Goal: Task Accomplishment & Management: Use online tool/utility

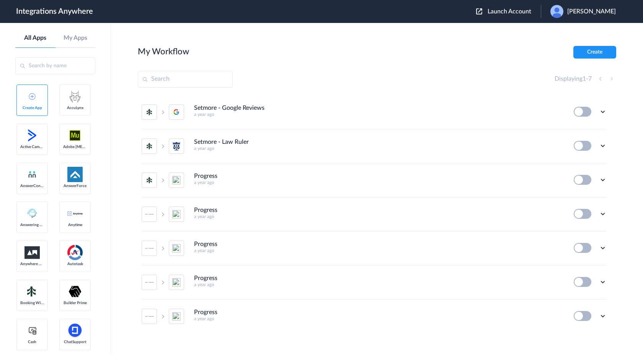
click at [521, 11] on span "Launch Account" at bounding box center [509, 11] width 44 height 6
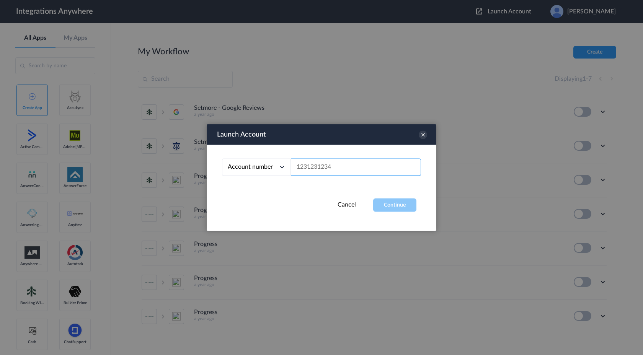
click at [349, 164] on input "text" at bounding box center [356, 167] width 130 height 17
paste input "8000227365"
click at [381, 205] on button "Continue" at bounding box center [394, 205] width 43 height 13
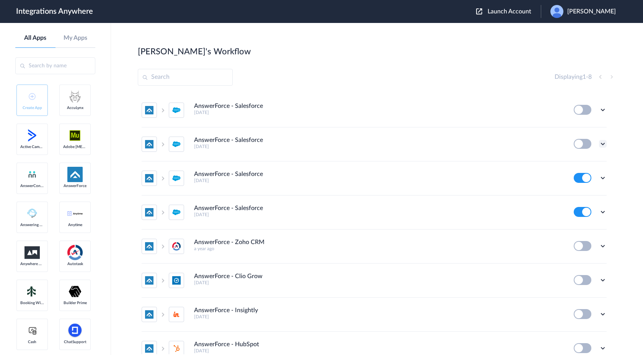
click at [602, 145] on icon at bounding box center [603, 144] width 8 height 8
click at [572, 178] on link "Task history" at bounding box center [580, 175] width 37 height 5
click at [603, 179] on icon at bounding box center [603, 178] width 8 height 8
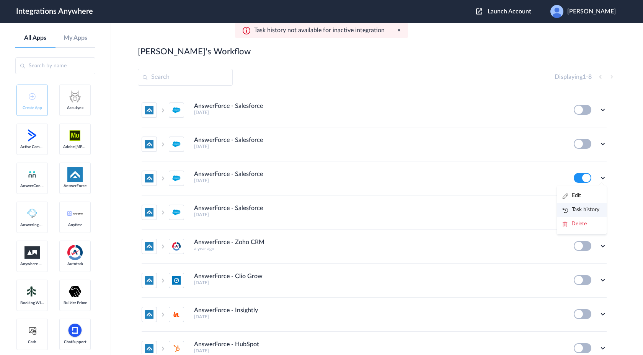
click at [580, 212] on link "Task history" at bounding box center [580, 209] width 37 height 5
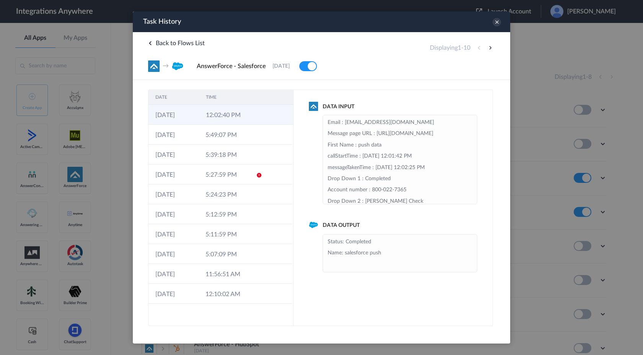
click at [255, 118] on td at bounding box center [257, 115] width 15 height 20
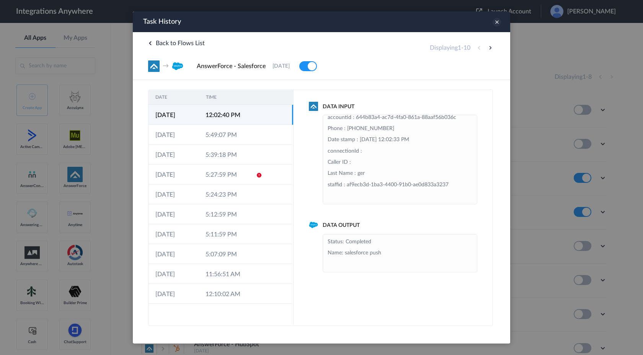
click at [499, 24] on icon at bounding box center [496, 22] width 8 height 8
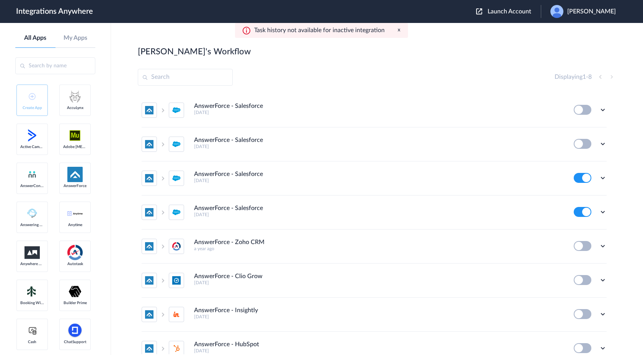
click at [501, 8] on span "Launch Account" at bounding box center [509, 11] width 44 height 6
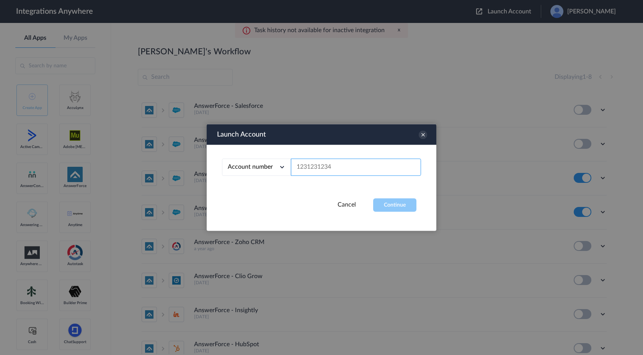
click at [329, 169] on input "text" at bounding box center [356, 167] width 130 height 17
paste input "1260006002"
type input "1260006002"
click at [375, 206] on button "Continue" at bounding box center [394, 205] width 43 height 13
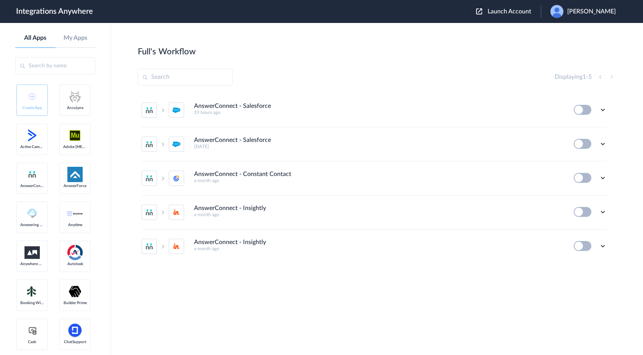
click at [428, 155] on li "AnswerConnect - Salesforce 14 days ago Edit Task history Delete" at bounding box center [374, 144] width 465 height 34
click at [600, 109] on icon at bounding box center [603, 110] width 8 height 8
click at [578, 127] on link "Edit" at bounding box center [571, 127] width 18 height 5
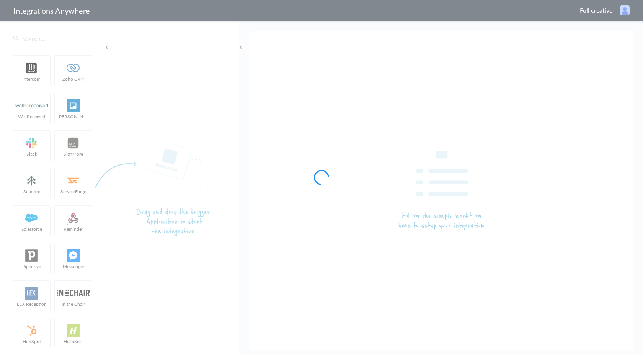
type input "AnswerConnect - Salesforce"
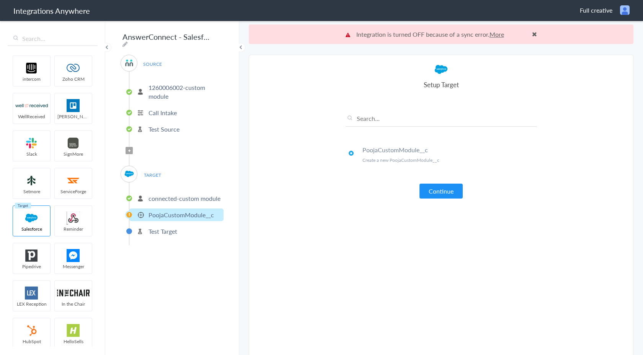
click at [171, 214] on p "PoojaCustomModule__c" at bounding box center [180, 214] width 65 height 9
click at [177, 199] on p "connected-custom module" at bounding box center [184, 198] width 72 height 9
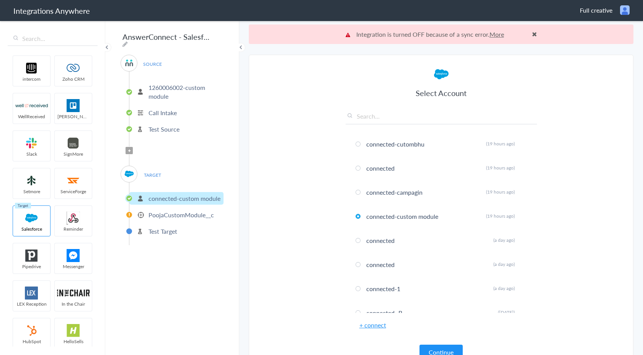
click at [171, 213] on p "PoojaCustomModule__c" at bounding box center [180, 214] width 65 height 9
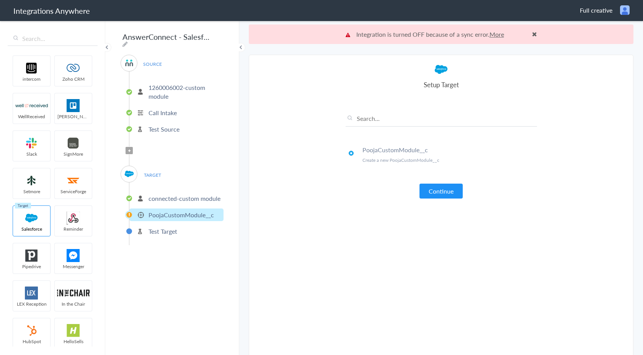
click at [180, 201] on li "connected-custom module" at bounding box center [176, 198] width 94 height 13
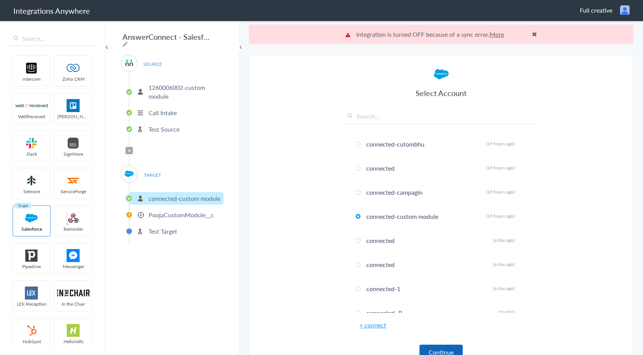
click at [435, 349] on button "Continue" at bounding box center [440, 352] width 43 height 15
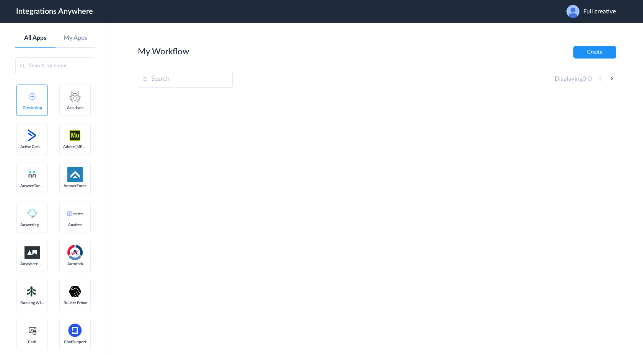
click at [588, 14] on span "Full creative" at bounding box center [599, 11] width 33 height 7
click at [574, 31] on link "Logout" at bounding box center [570, 30] width 16 height 5
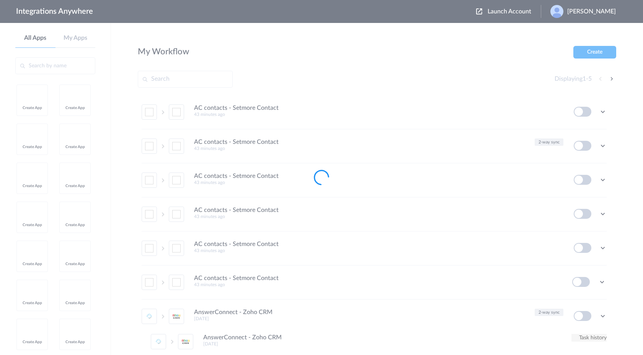
click at [467, 51] on div at bounding box center [321, 177] width 643 height 355
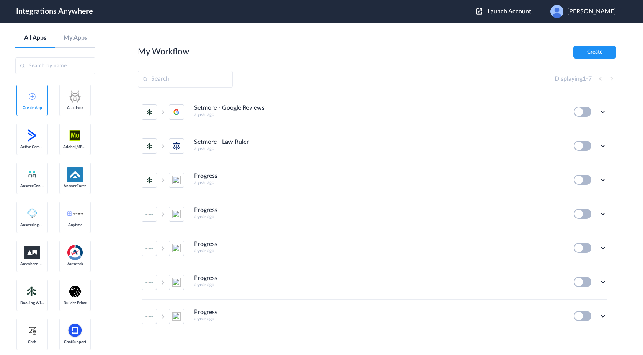
click at [518, 13] on span "Launch Account" at bounding box center [509, 11] width 44 height 6
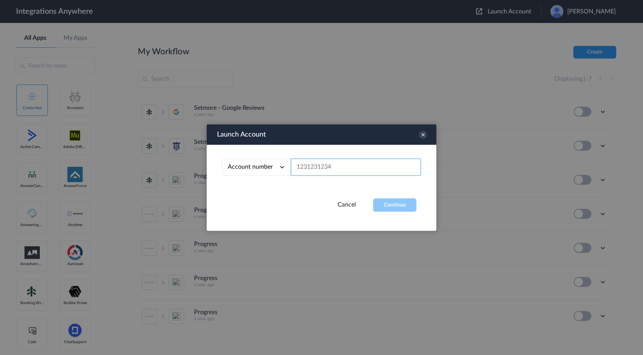
click at [309, 175] on input "text" at bounding box center [356, 167] width 130 height 17
paste input "8000227365"
type input "8000227365"
click at [394, 204] on button "Continue" at bounding box center [394, 205] width 43 height 13
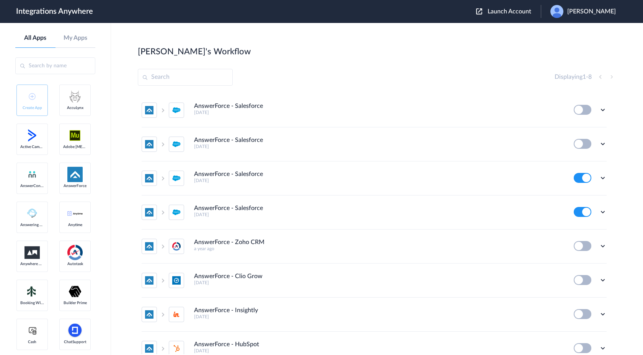
scroll to position [21, 0]
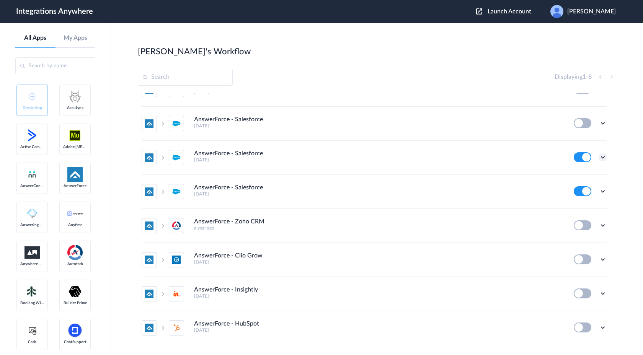
click at [601, 157] on icon at bounding box center [603, 157] width 8 height 8
click at [581, 178] on li "Edit" at bounding box center [582, 175] width 50 height 14
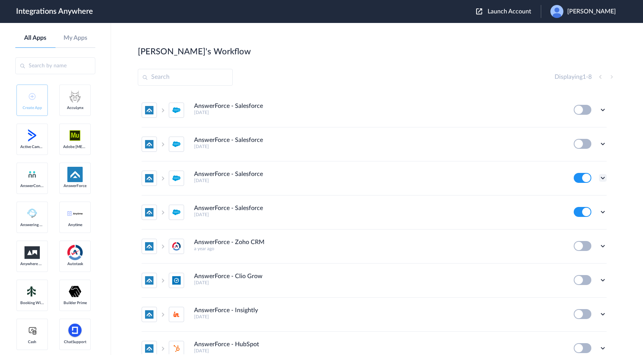
click at [601, 178] on icon at bounding box center [603, 178] width 8 height 8
click at [582, 212] on link "Task history" at bounding box center [580, 209] width 37 height 5
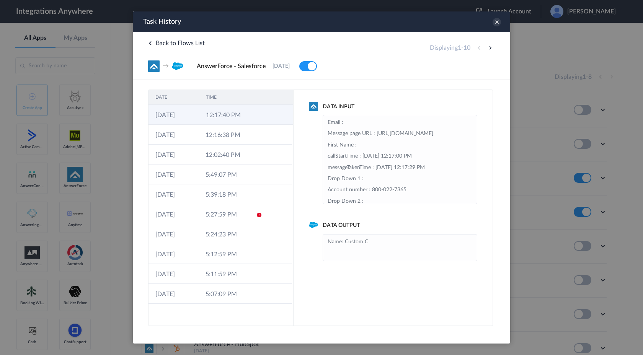
click at [236, 117] on td "12:17:40 PM" at bounding box center [224, 115] width 51 height 20
click at [499, 25] on icon at bounding box center [496, 22] width 8 height 8
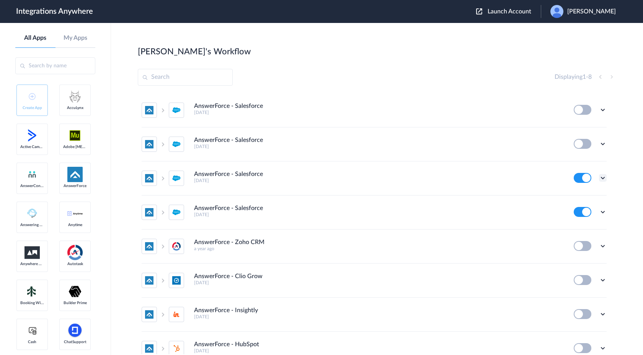
click at [605, 178] on icon at bounding box center [603, 178] width 8 height 8
click at [578, 212] on link "Task history" at bounding box center [580, 209] width 37 height 5
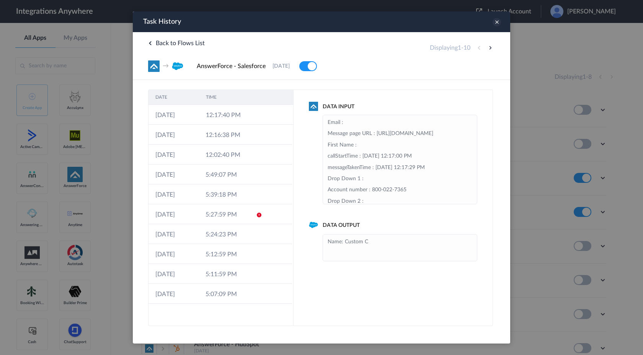
click at [497, 23] on icon at bounding box center [496, 22] width 8 height 8
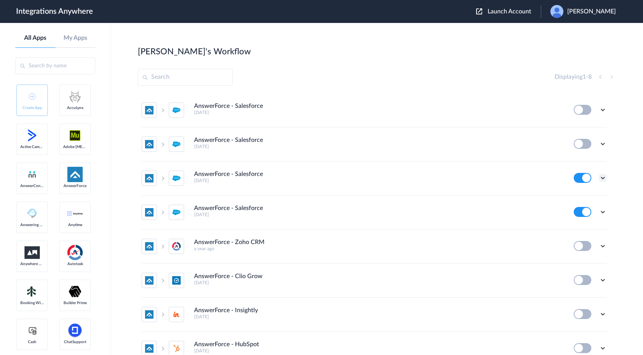
click at [603, 179] on icon at bounding box center [603, 178] width 8 height 8
click at [578, 211] on link "Task history" at bounding box center [580, 209] width 37 height 5
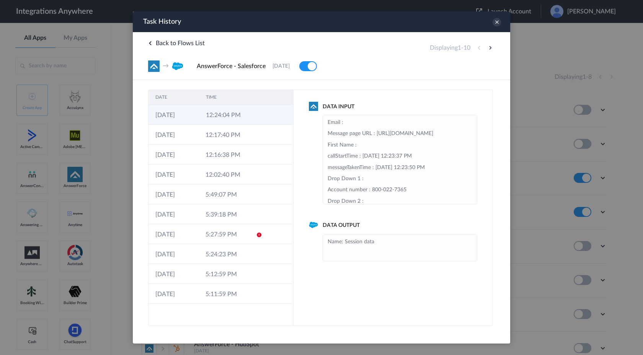
click at [260, 115] on icon at bounding box center [260, 115] width 6 height 6
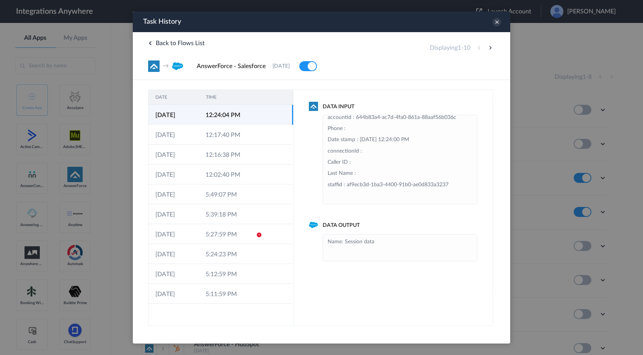
scroll to position [140, 0]
click at [495, 22] on icon at bounding box center [496, 22] width 8 height 8
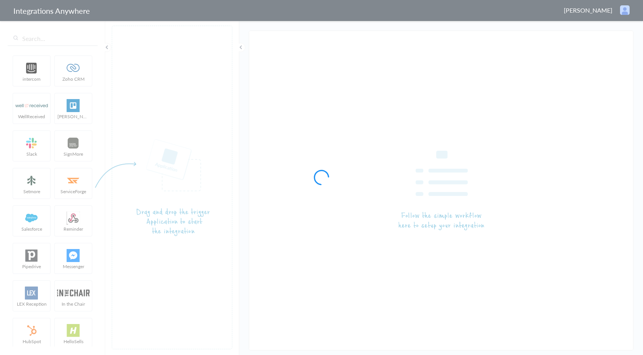
type input "AnswerForce - Salesforce"
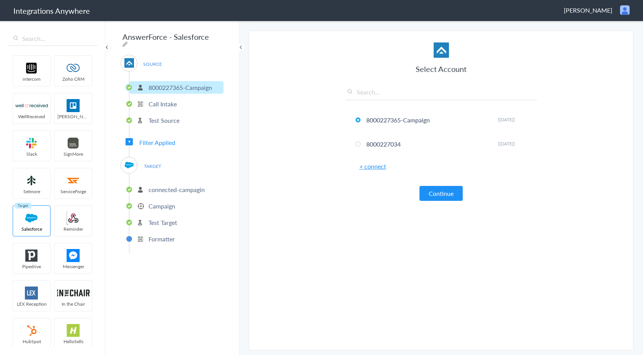
click at [163, 208] on li "Campaign" at bounding box center [176, 206] width 94 height 13
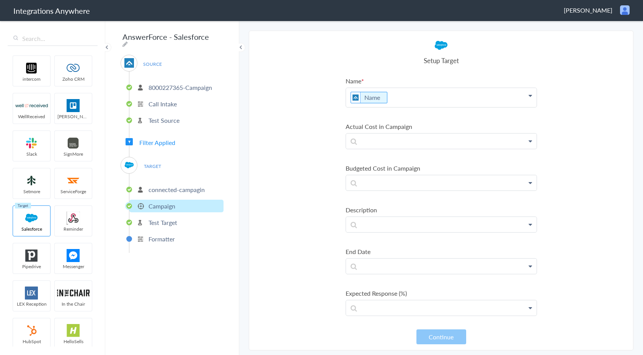
click at [176, 187] on p "connected-campagin" at bounding box center [176, 189] width 56 height 9
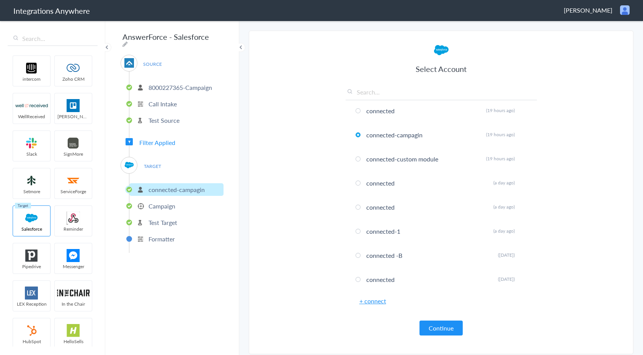
scroll to position [34, 0]
click at [414, 182] on li "connected Rename Delete (a day ago)" at bounding box center [440, 182] width 191 height 20
click at [430, 326] on button "Continue" at bounding box center [440, 328] width 43 height 15
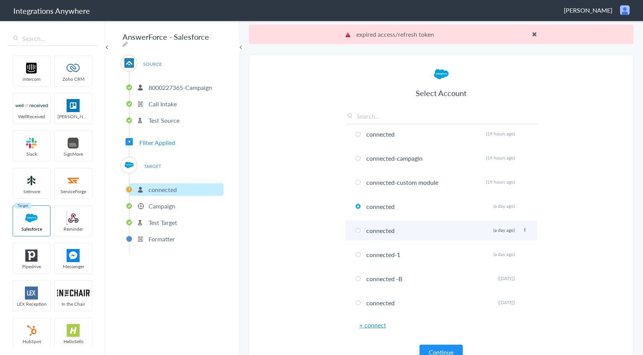
click at [422, 228] on li "connected Rename Delete (a day ago)" at bounding box center [440, 230] width 191 height 20
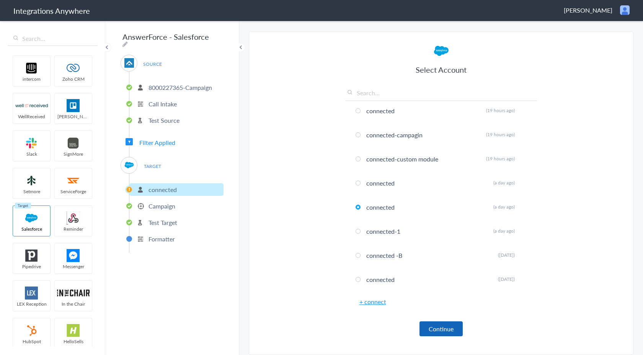
click at [439, 330] on button "Continue" at bounding box center [440, 328] width 43 height 15
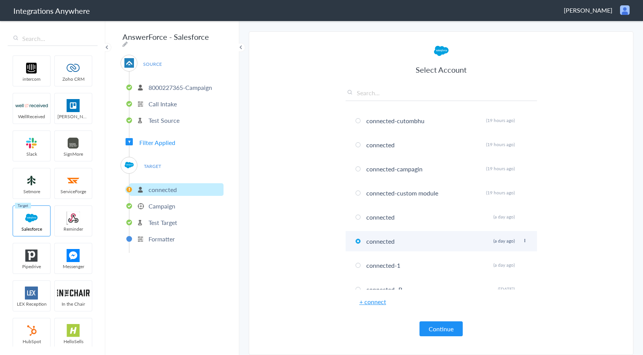
scroll to position [0, 0]
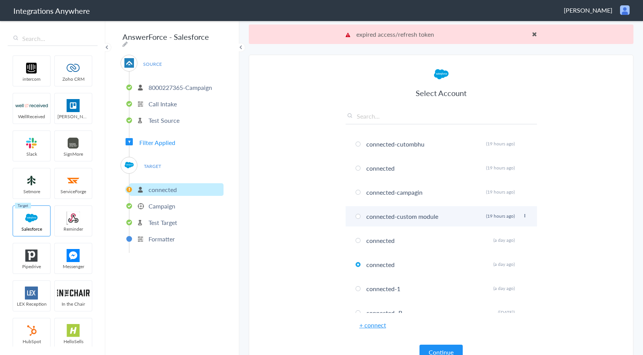
click at [437, 218] on li "connected-custom module Rename Delete (19 hours ago)" at bounding box center [440, 216] width 191 height 20
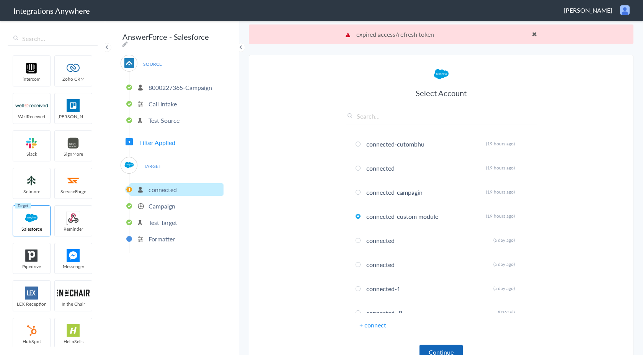
click at [442, 351] on button "Continue" at bounding box center [440, 352] width 43 height 15
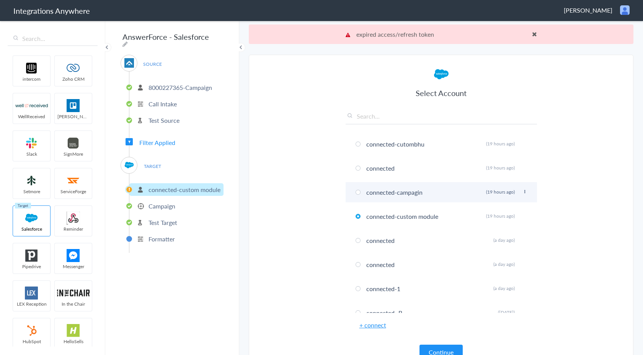
click at [440, 194] on li "connected-campagin Rename Delete (19 hours ago)" at bounding box center [440, 192] width 191 height 20
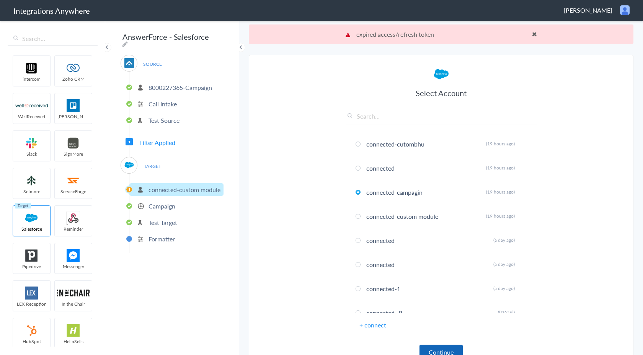
click at [445, 353] on button "Continue" at bounding box center [440, 352] width 43 height 15
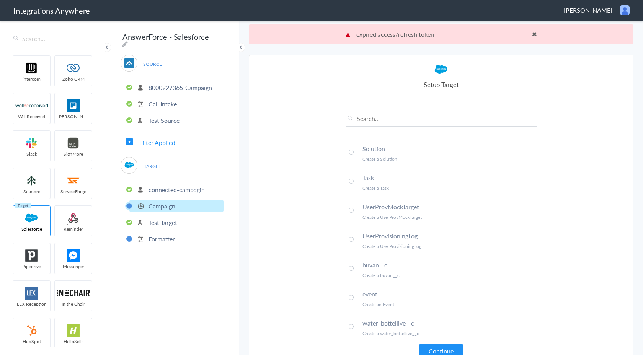
scroll to position [20, 0]
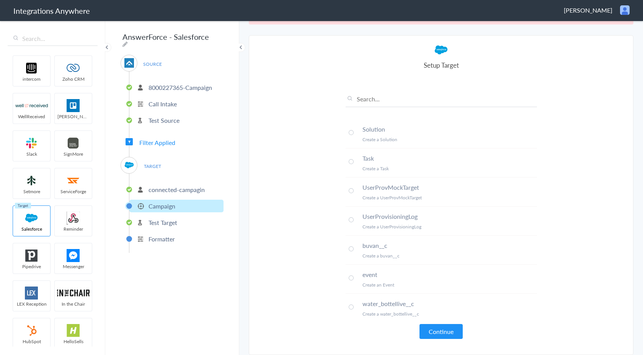
click at [352, 307] on span at bounding box center [351, 307] width 5 height 5
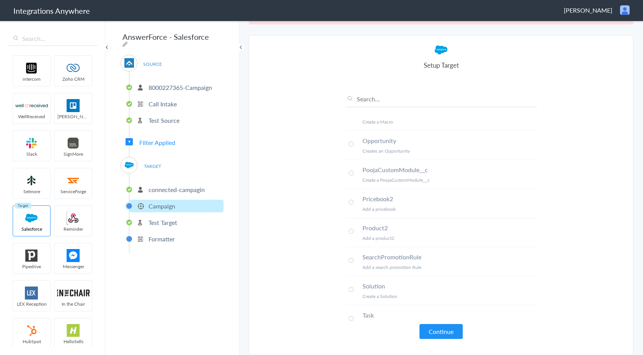
click at [350, 171] on span at bounding box center [351, 173] width 5 height 5
click at [445, 329] on button "Continue" at bounding box center [440, 331] width 43 height 15
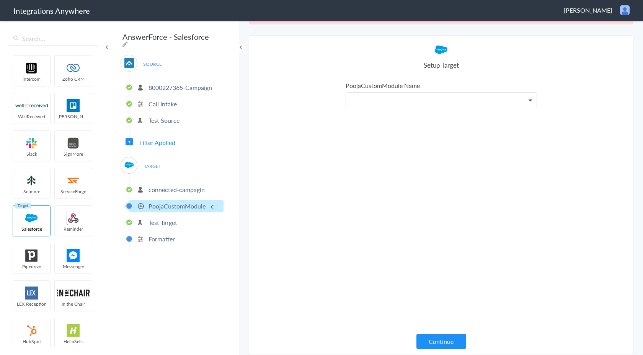
click at [434, 98] on p at bounding box center [441, 100] width 191 height 15
click at [416, 120] on link "Name" at bounding box center [441, 122] width 191 height 16
click at [452, 345] on button "Continue" at bounding box center [441, 341] width 50 height 15
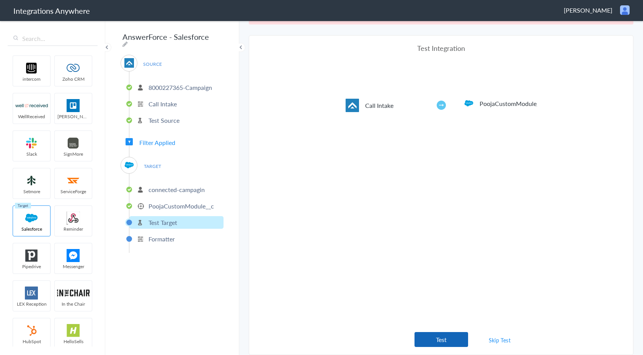
click at [450, 333] on button "Test" at bounding box center [441, 339] width 54 height 15
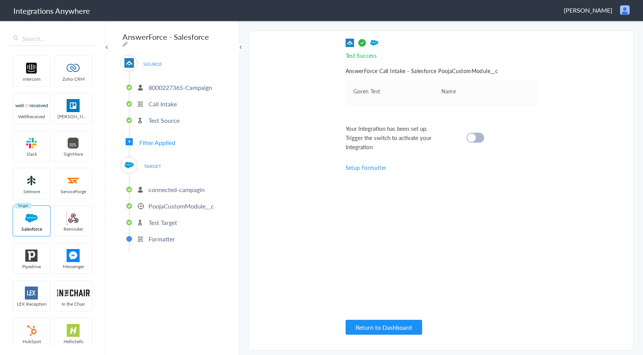
click at [474, 140] on cite at bounding box center [471, 138] width 8 height 8
click at [386, 326] on button "Return to Dashboard" at bounding box center [383, 327] width 77 height 15
